Goal: Task Accomplishment & Management: Use online tool/utility

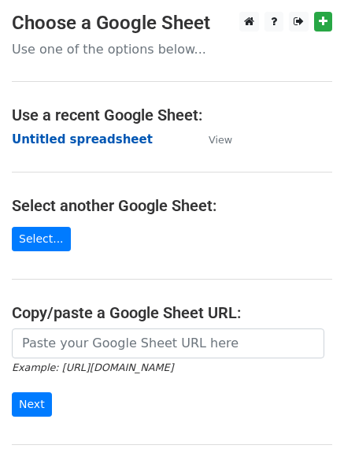
click at [81, 142] on strong "Untitled spreadsheet" at bounding box center [82, 139] width 141 height 14
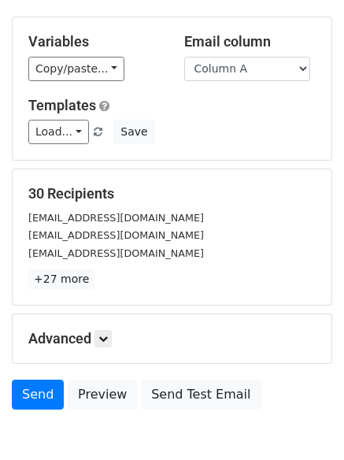
scroll to position [152, 0]
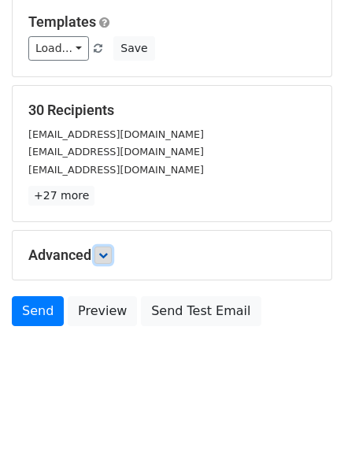
click at [112, 253] on link at bounding box center [103, 255] width 17 height 17
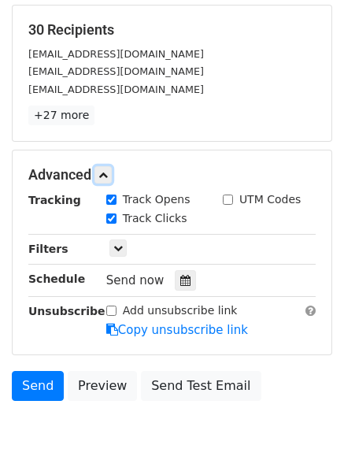
scroll to position [307, 0]
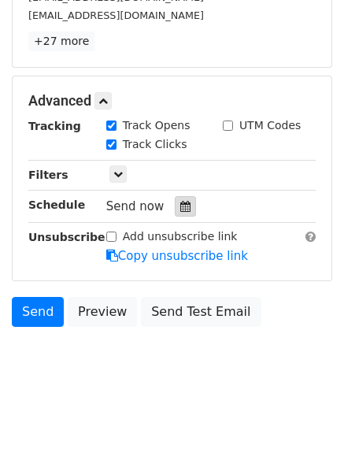
click at [175, 205] on div at bounding box center [185, 206] width 21 height 20
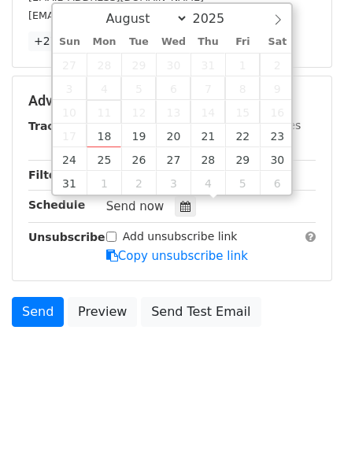
click at [109, 114] on span "11" at bounding box center [104, 112] width 35 height 24
type input "2025-08-18 13:38"
type input "01"
type input "38"
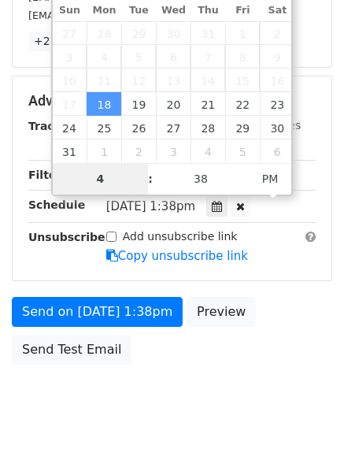
type input "4"
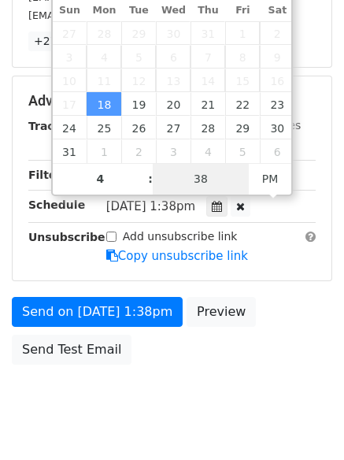
type input "2025-08-18 16:38"
type input "04"
type input "1"
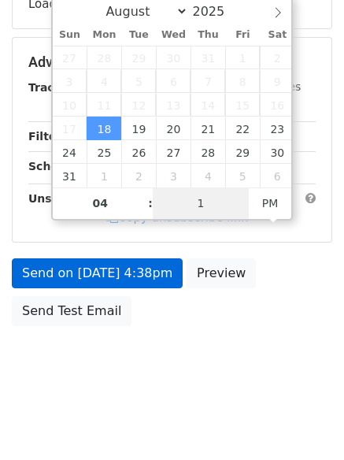
scroll to position [281, 0]
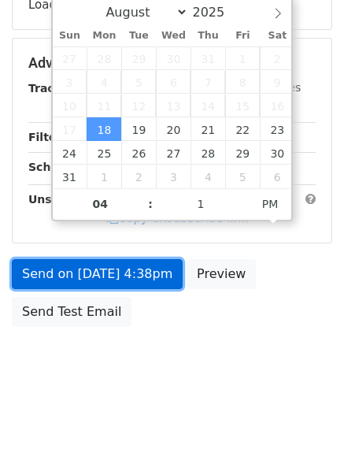
type input "2025-08-18 16:01"
click at [104, 275] on link "Send on Aug 18 at 4:38pm" at bounding box center [97, 274] width 171 height 30
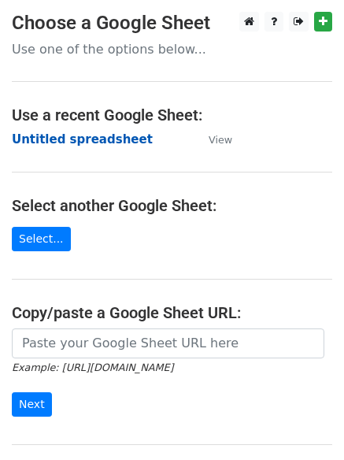
click at [107, 145] on strong "Untitled spreadsheet" at bounding box center [82, 139] width 141 height 14
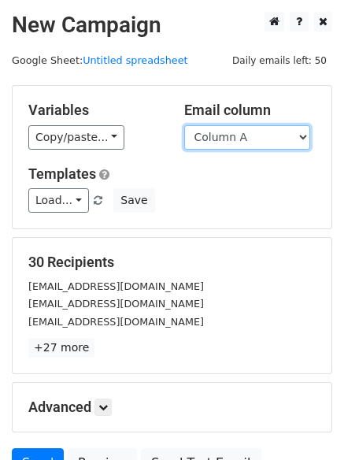
click at [240, 143] on select "Column A Column B Column C" at bounding box center [247, 137] width 126 height 24
select select "Column B"
click at [184, 125] on select "Column A Column B Column C" at bounding box center [247, 137] width 126 height 24
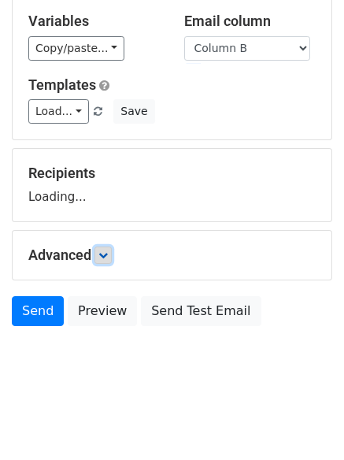
click at [112, 255] on link at bounding box center [103, 255] width 17 height 17
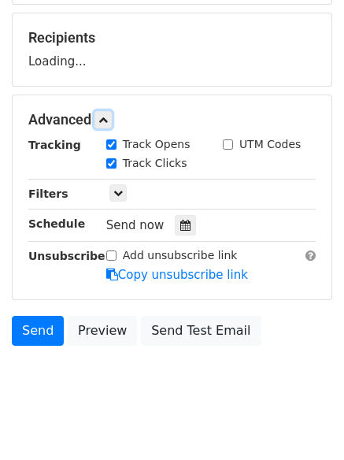
scroll to position [230, 0]
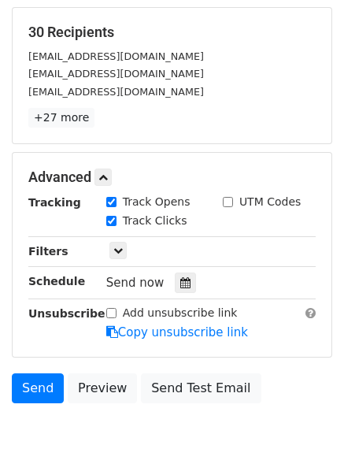
click at [182, 226] on div "Track Clicks" at bounding box center [153, 222] width 117 height 19
click at [183, 281] on icon at bounding box center [186, 282] width 10 height 11
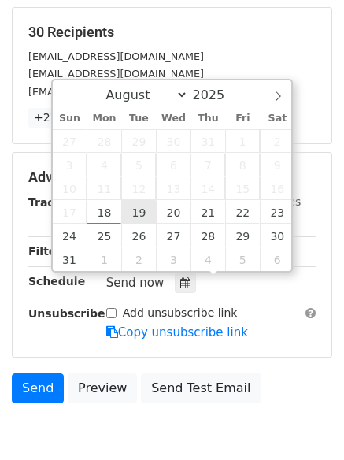
type input "2025-08-19 12:00"
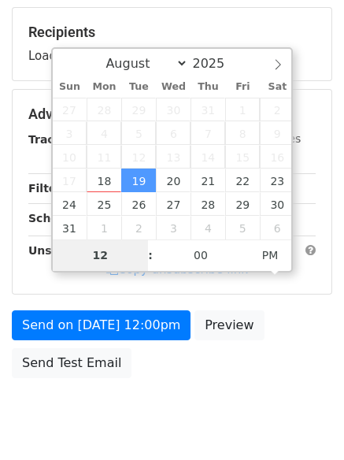
type input "5"
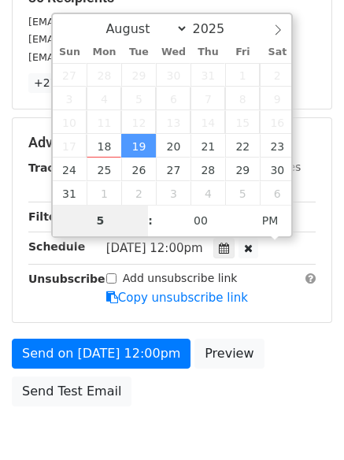
scroll to position [281, 0]
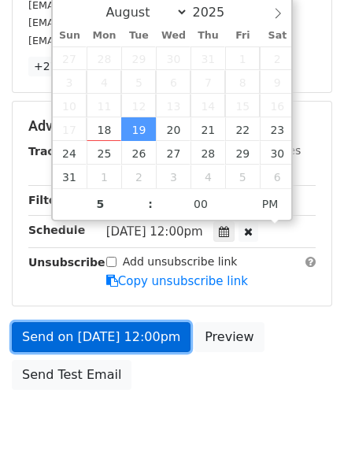
type input "2025-08-19 17:00"
click at [108, 333] on link "Send on Aug 19 at 12:00pm" at bounding box center [101, 337] width 179 height 30
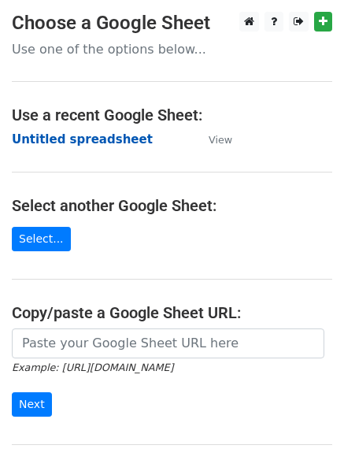
click at [73, 143] on strong "Untitled spreadsheet" at bounding box center [82, 139] width 141 height 14
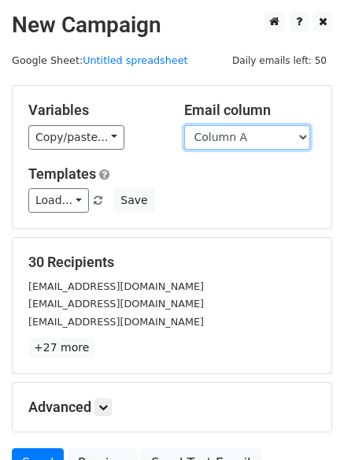
click at [218, 145] on select "Column A Column B Column C" at bounding box center [247, 137] width 126 height 24
select select "Column C"
click at [184, 125] on select "Column A Column B Column C" at bounding box center [247, 137] width 126 height 24
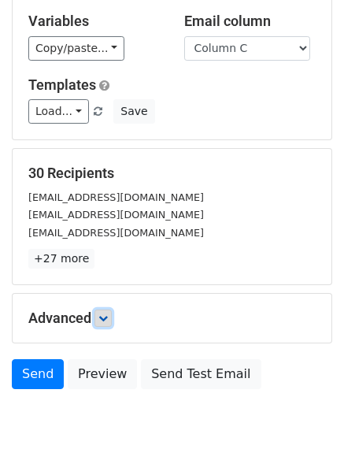
click at [104, 314] on icon at bounding box center [103, 318] width 9 height 9
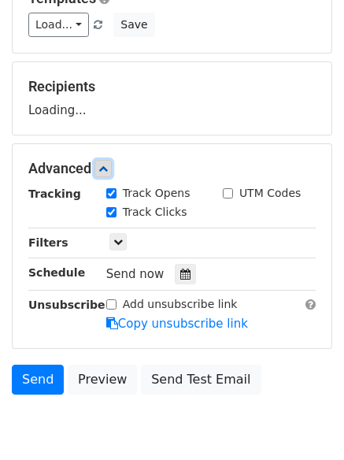
scroll to position [242, 0]
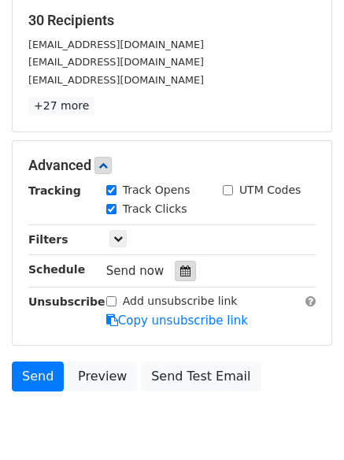
click at [181, 271] on icon at bounding box center [186, 271] width 10 height 11
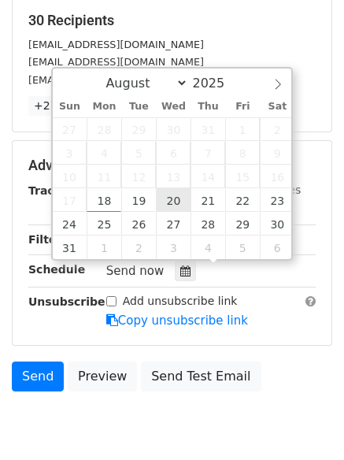
type input "[DATE] 12:00"
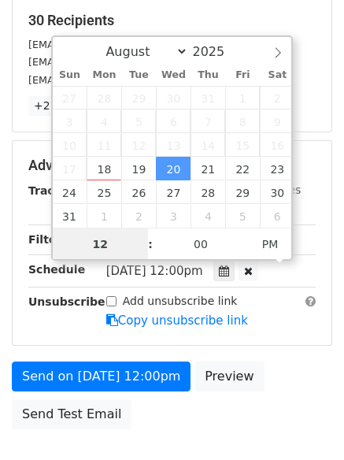
scroll to position [1, 0]
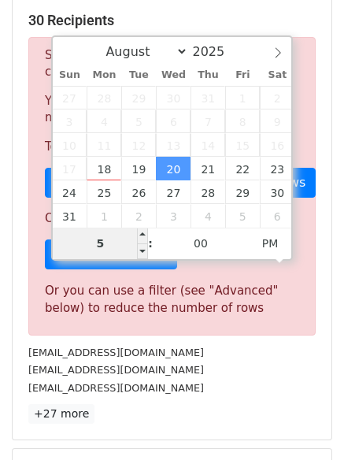
drag, startPoint x: 119, startPoint y: 242, endPoint x: 76, endPoint y: 247, distance: 42.8
click at [76, 247] on input "5" at bounding box center [101, 244] width 96 height 32
type input "6"
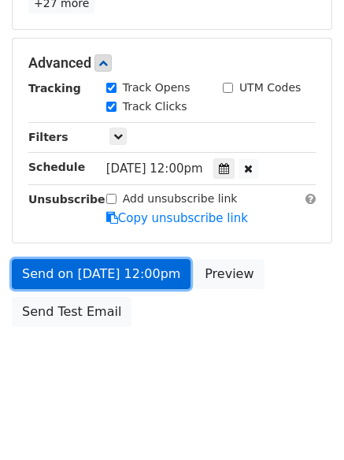
type input "2025-08-20 18:00"
click at [114, 262] on link "Send on Aug 20 at 12:00pm" at bounding box center [101, 274] width 179 height 30
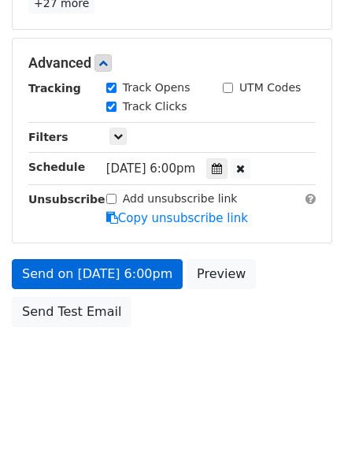
scroll to position [281, 0]
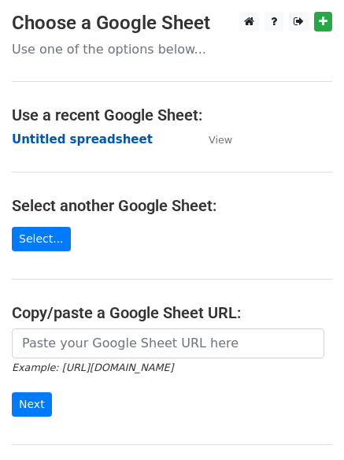
click at [54, 140] on strong "Untitled spreadsheet" at bounding box center [82, 139] width 141 height 14
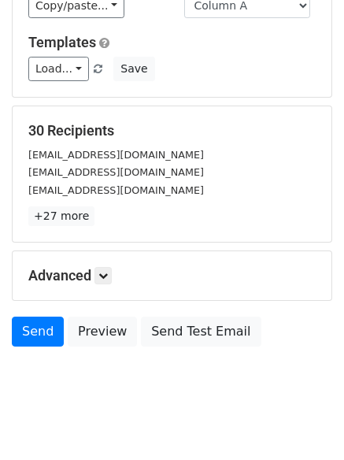
scroll to position [152, 0]
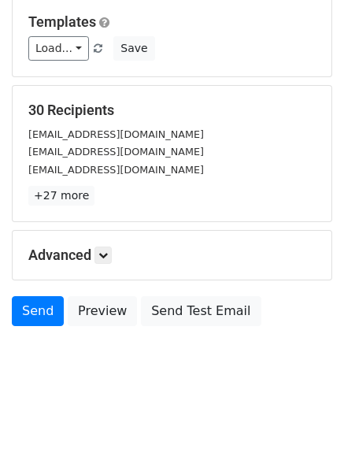
click at [102, 267] on div "Advanced Tracking Track Opens UTM Codes Track Clicks Filters Only include sprea…" at bounding box center [172, 255] width 319 height 49
click at [106, 259] on icon at bounding box center [103, 255] width 9 height 9
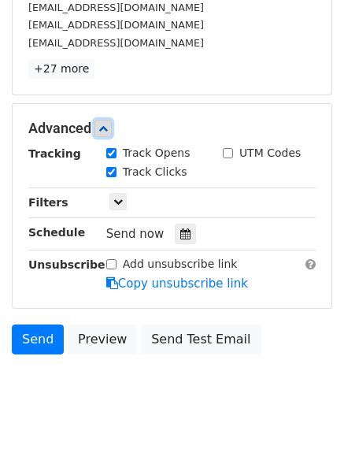
scroll to position [291, 0]
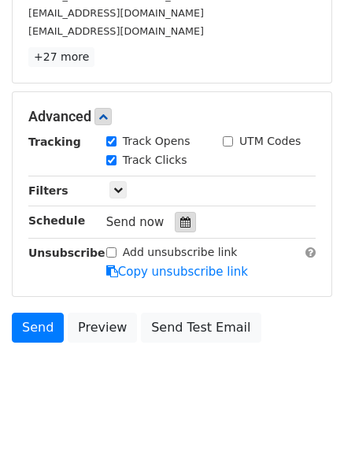
click at [175, 222] on div at bounding box center [185, 222] width 21 height 20
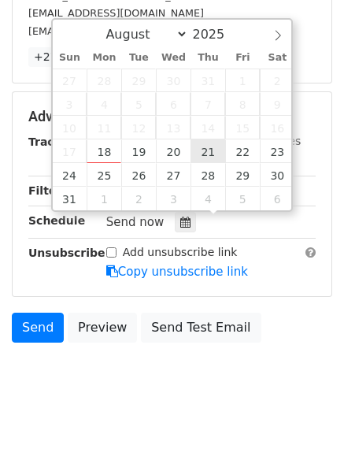
type input "2025-08-21 12:00"
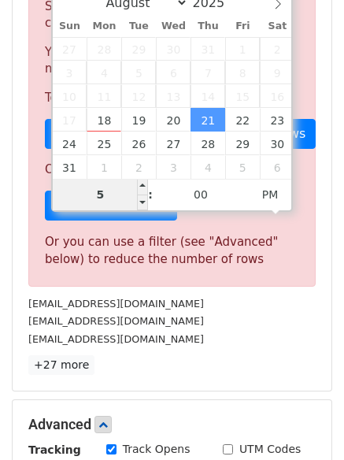
drag, startPoint x: 107, startPoint y: 205, endPoint x: 93, endPoint y: 207, distance: 14.4
click at [93, 207] on input "5" at bounding box center [101, 195] width 96 height 32
type input "7"
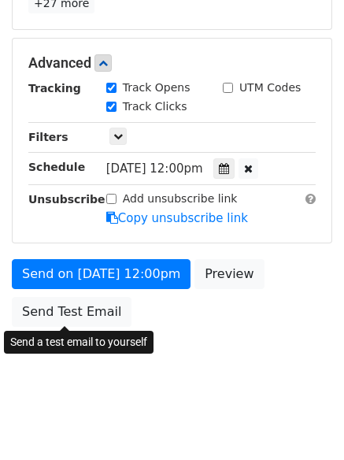
type input "2025-08-21 19:00"
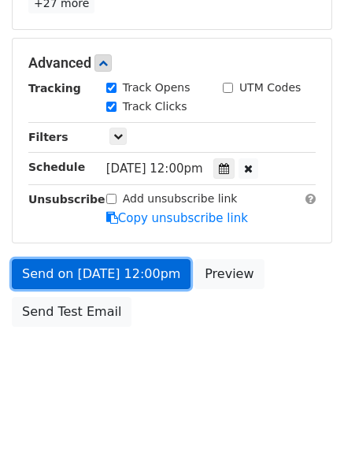
click at [111, 270] on link "Send on Aug 21 at 12:00pm" at bounding box center [101, 274] width 179 height 30
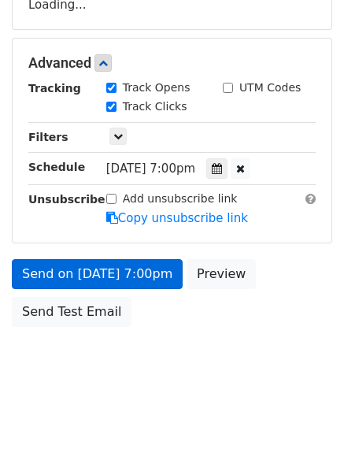
scroll to position [344, 0]
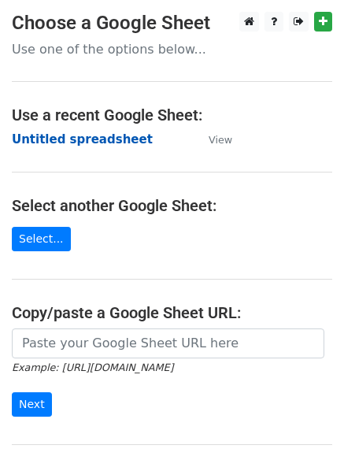
click at [72, 144] on strong "Untitled spreadsheet" at bounding box center [82, 139] width 141 height 14
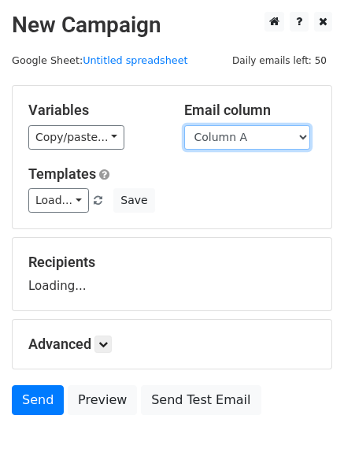
click at [246, 149] on select "Column A Column B Column C" at bounding box center [247, 137] width 126 height 24
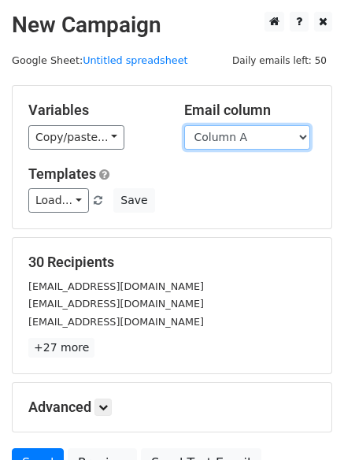
drag, startPoint x: 231, startPoint y: 133, endPoint x: 232, endPoint y: 147, distance: 14.2
click at [231, 133] on select "Column A Column B Column C" at bounding box center [247, 137] width 126 height 24
select select "Column B"
click at [184, 125] on select "Column A Column B Column C" at bounding box center [247, 137] width 126 height 24
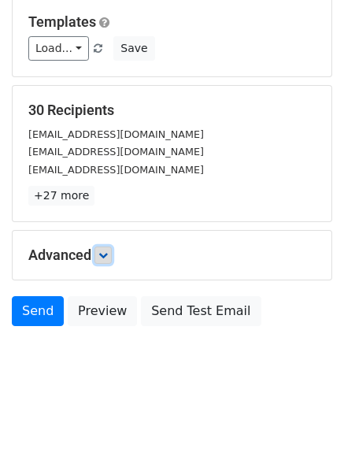
click at [108, 252] on icon at bounding box center [103, 255] width 9 height 9
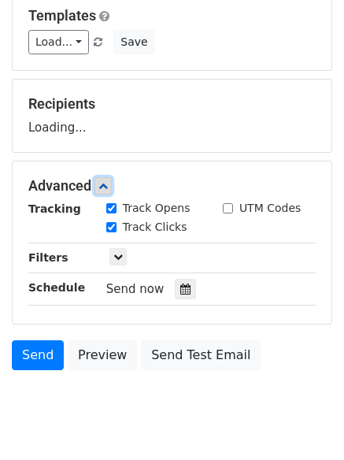
scroll to position [220, 0]
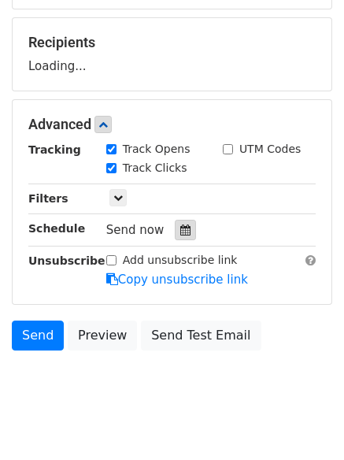
click at [175, 236] on div at bounding box center [185, 230] width 21 height 20
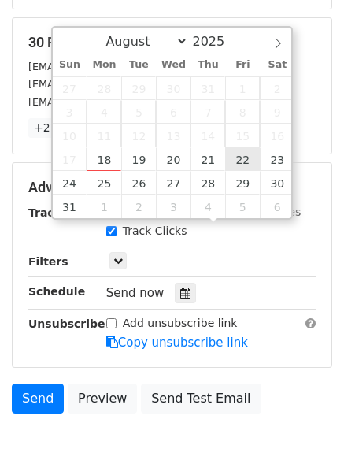
type input "2025-08-22 12:00"
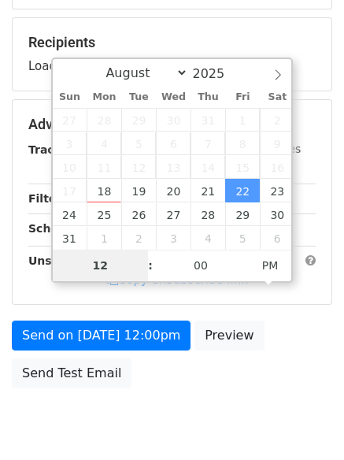
type input "8"
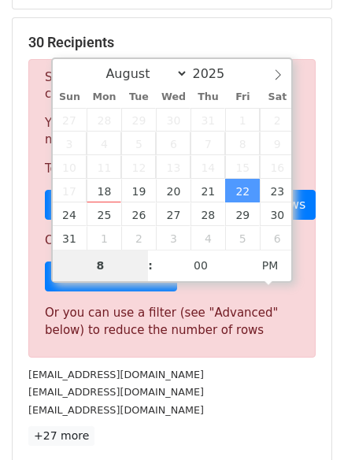
scroll to position [653, 0]
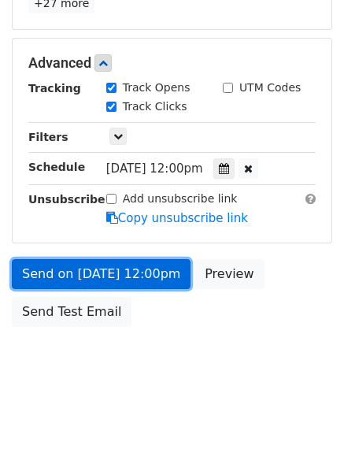
type input "2025-08-22 20:00"
click at [108, 265] on link "Send on Aug 22 at 12:00pm" at bounding box center [101, 274] width 179 height 30
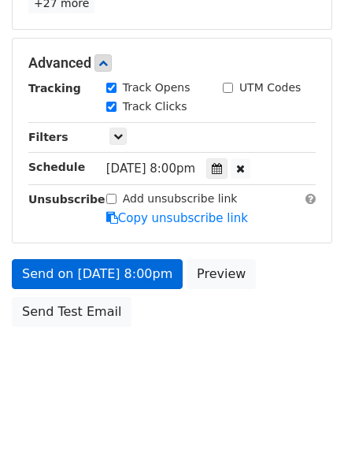
scroll to position [281, 0]
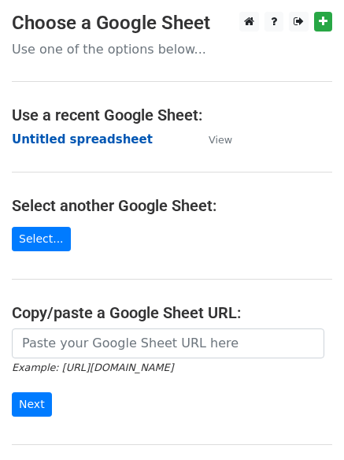
click at [47, 135] on strong "Untitled spreadsheet" at bounding box center [82, 139] width 141 height 14
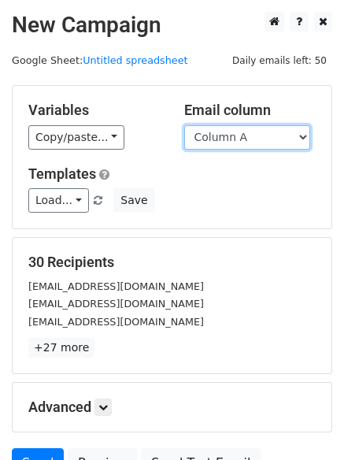
drag, startPoint x: 264, startPoint y: 142, endPoint x: 255, endPoint y: 149, distance: 11.2
click at [264, 142] on select "Column A Column B Column C" at bounding box center [247, 137] width 126 height 24
select select "Column C"
click at [184, 125] on select "Column A Column B Column C" at bounding box center [247, 137] width 126 height 24
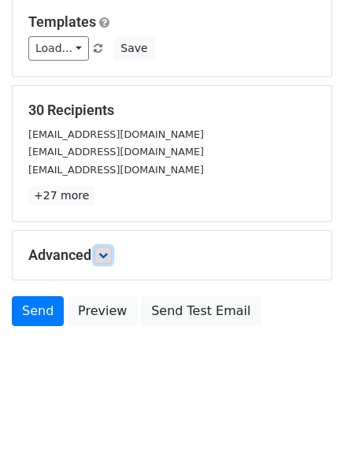
click at [112, 255] on link at bounding box center [103, 255] width 17 height 17
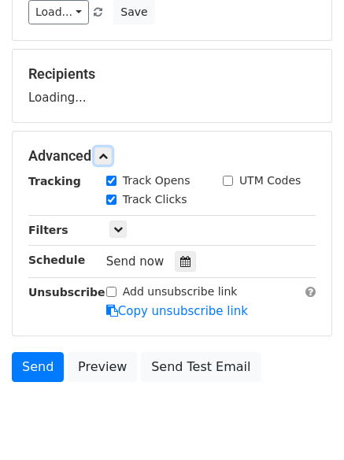
scroll to position [244, 0]
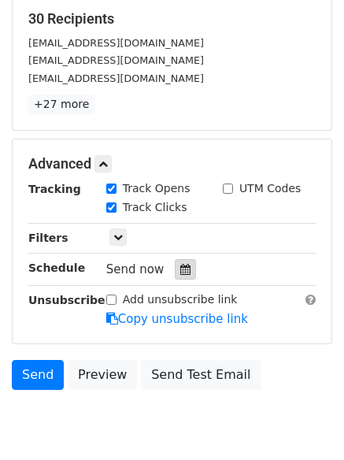
click at [175, 265] on div at bounding box center [185, 269] width 21 height 20
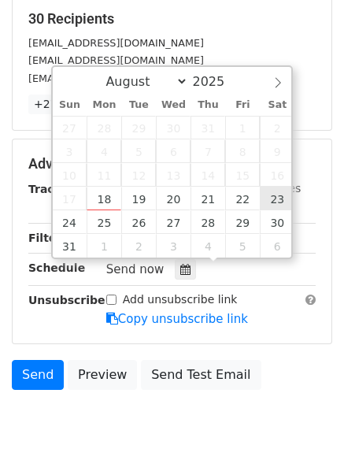
type input "[DATE] 12:00"
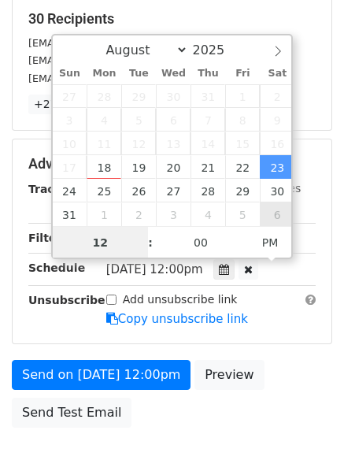
scroll to position [1, 0]
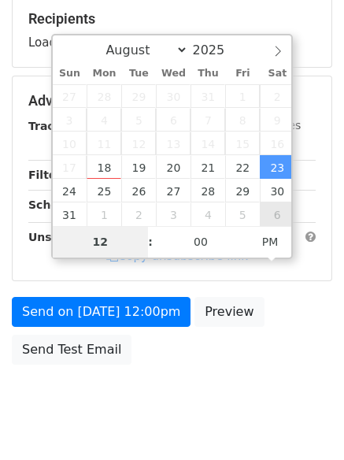
type input "9"
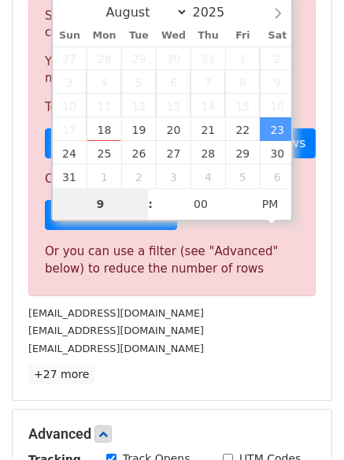
scroll to position [653, 0]
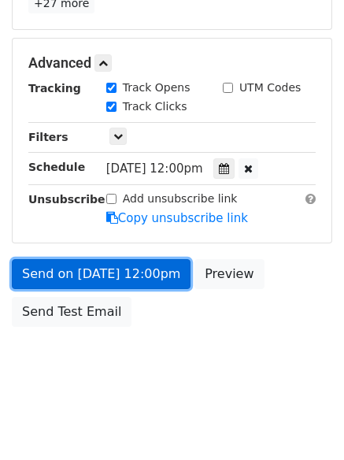
type input "[DATE] 21:00"
click at [109, 268] on link "Send on [DATE] 12:00pm" at bounding box center [101, 274] width 179 height 30
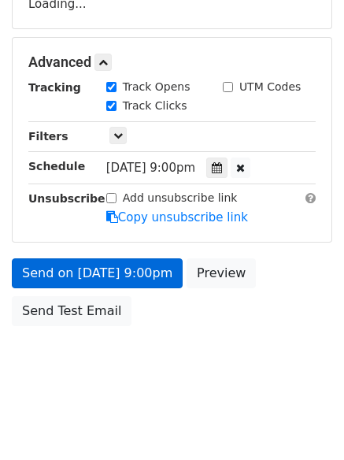
scroll to position [281, 0]
